Goal: Information Seeking & Learning: Learn about a topic

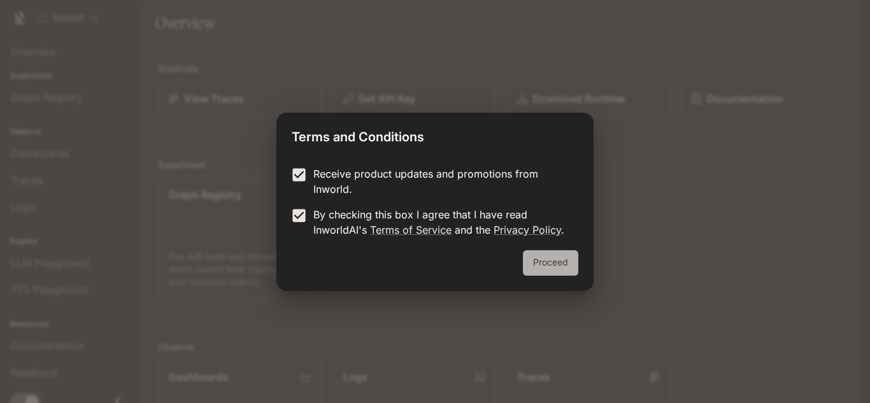
click at [542, 262] on button "Proceed" at bounding box center [550, 262] width 55 height 25
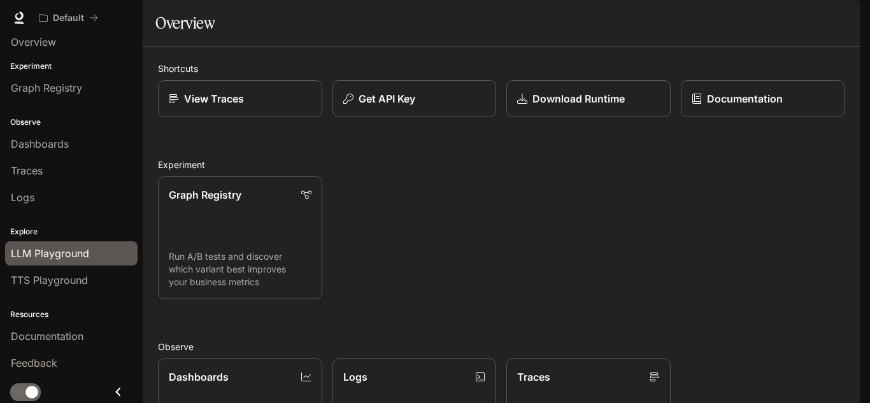
scroll to position [11, 0]
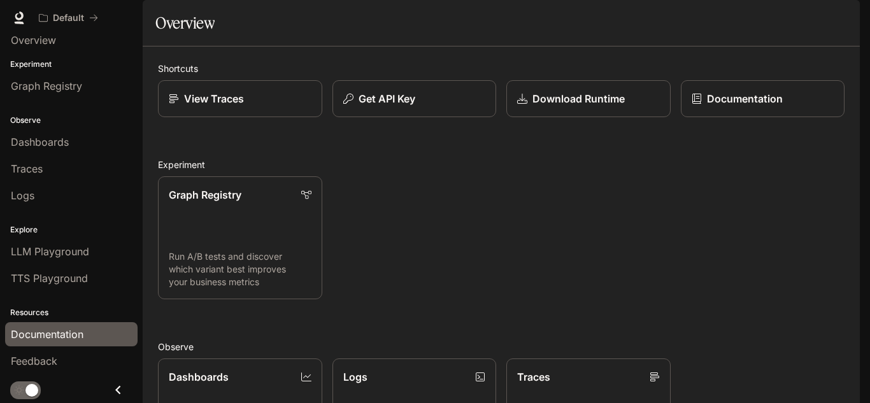
click at [79, 326] on link "Documentation" at bounding box center [71, 334] width 132 height 24
